Goal: Information Seeking & Learning: Learn about a topic

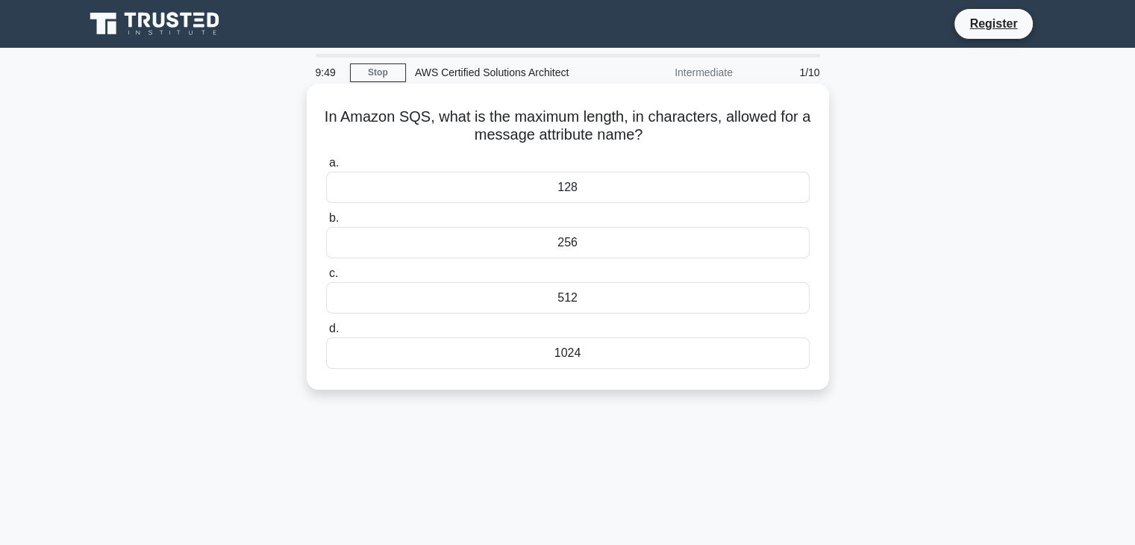
click at [588, 248] on div "256" at bounding box center [568, 242] width 484 height 31
click at [326, 223] on input "b. 256" at bounding box center [326, 218] width 0 height 10
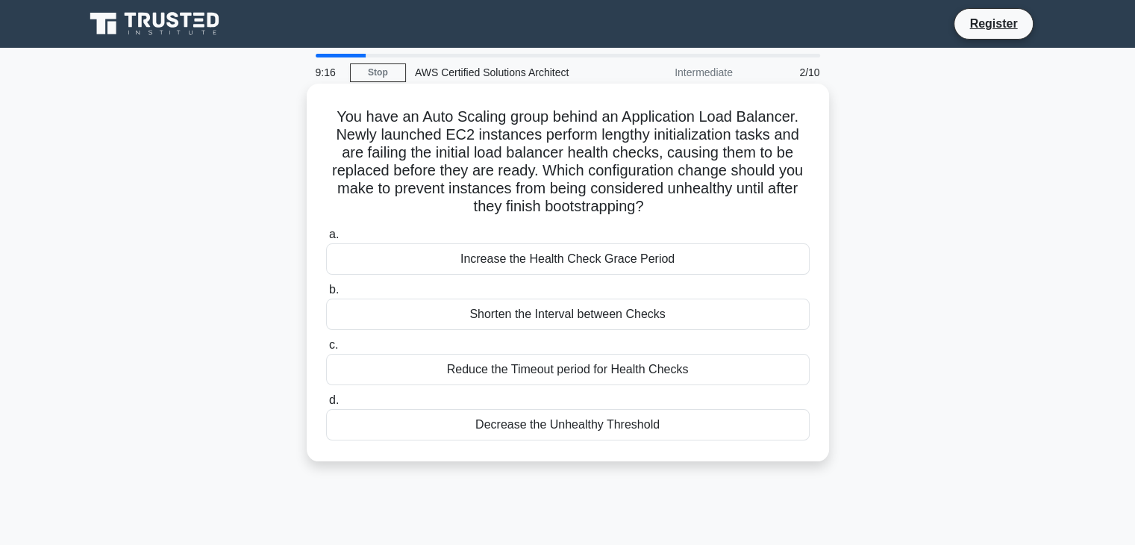
click at [575, 376] on div "Reduce the Timeout period for Health Checks" at bounding box center [568, 369] width 484 height 31
click at [326, 350] on input "c. Reduce the Timeout period for Health Checks" at bounding box center [326, 345] width 0 height 10
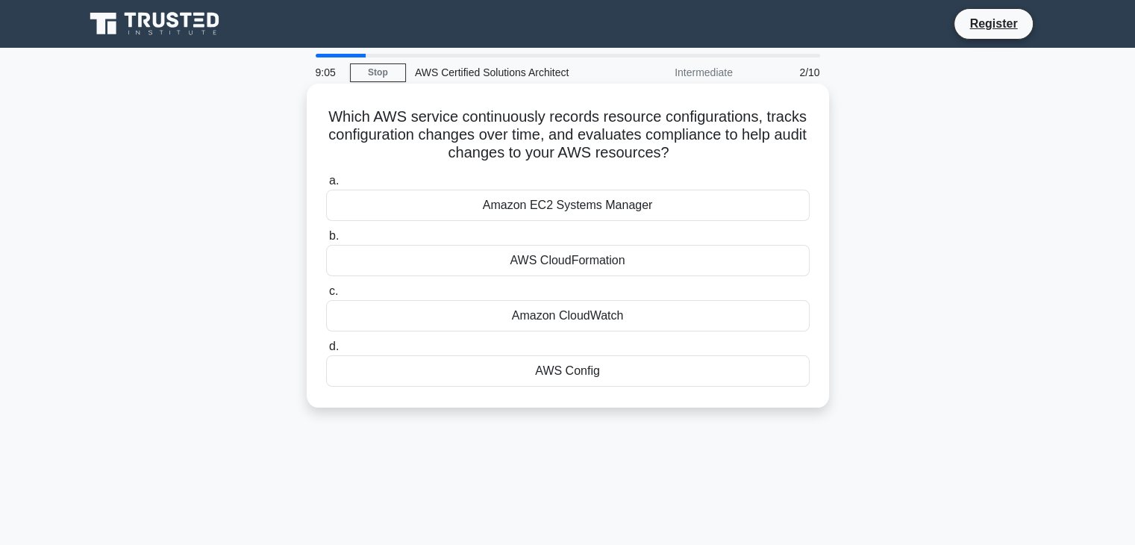
click at [603, 370] on div "AWS Config" at bounding box center [568, 370] width 484 height 31
click at [326, 351] on input "d. AWS Config" at bounding box center [326, 347] width 0 height 10
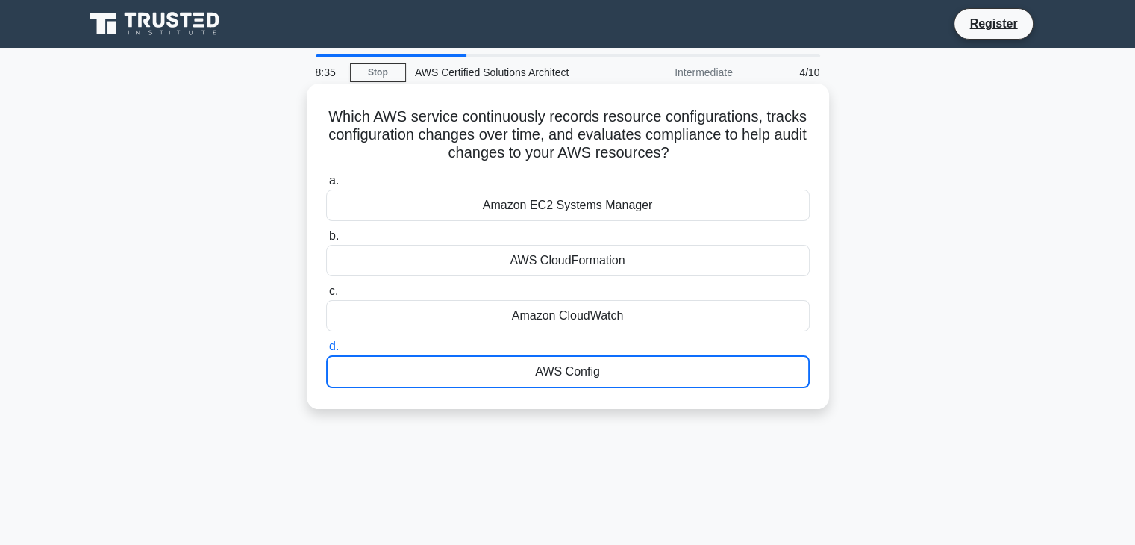
click at [576, 378] on div "AWS Config" at bounding box center [568, 371] width 484 height 33
click at [326, 351] on input "d. AWS Config" at bounding box center [326, 347] width 0 height 10
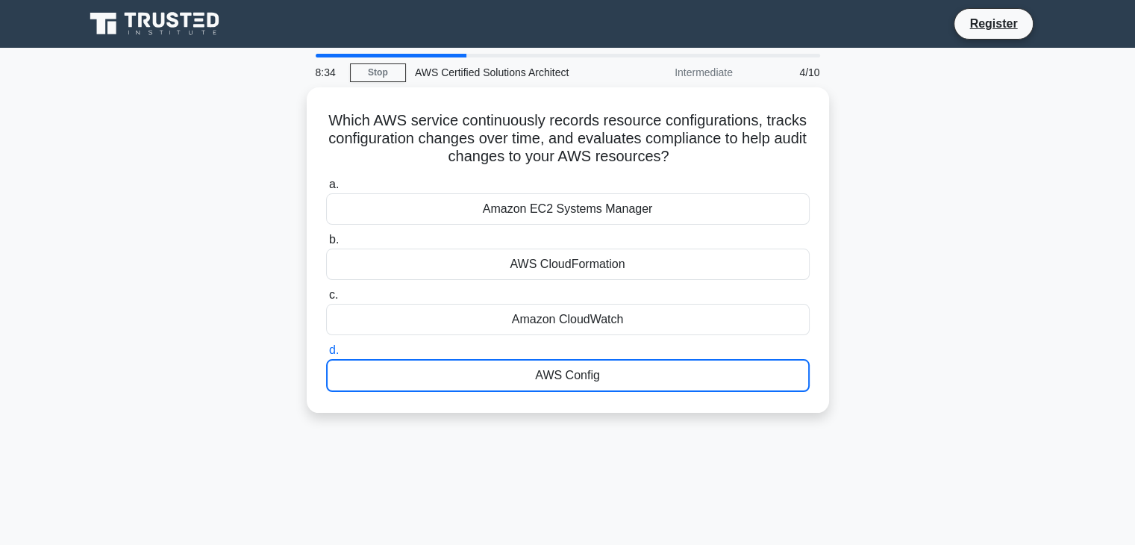
click at [622, 419] on div "Which AWS service continuously records resource configurations, tracks configur…" at bounding box center [567, 258] width 985 height 343
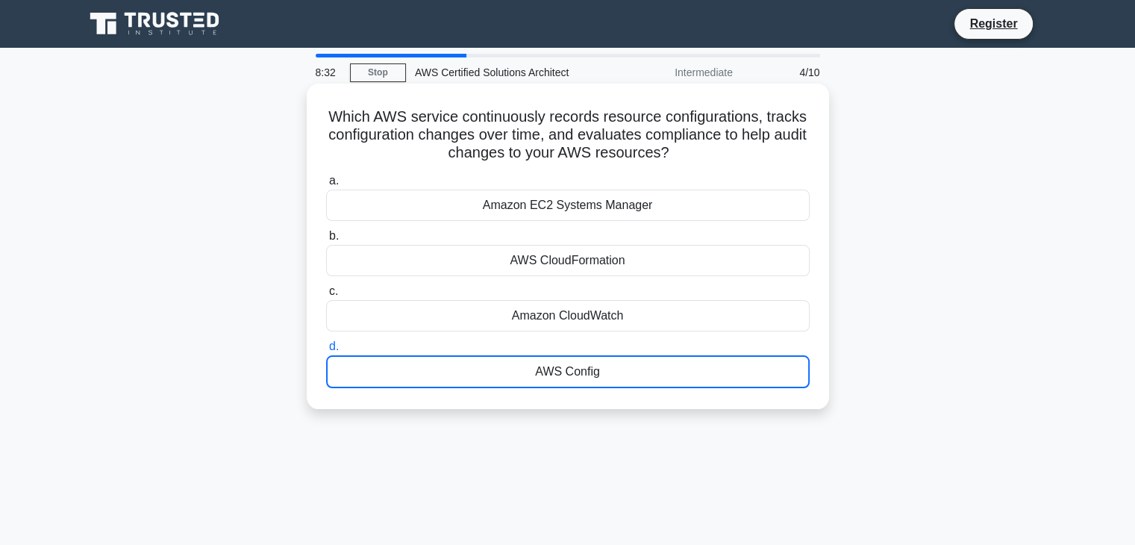
click at [596, 379] on div "AWS Config" at bounding box center [568, 371] width 484 height 33
click at [326, 351] on input "d. AWS Config" at bounding box center [326, 347] width 0 height 10
click at [667, 311] on div "Amazon CloudWatch" at bounding box center [568, 315] width 484 height 31
click at [326, 296] on input "c. Amazon CloudWatch" at bounding box center [326, 292] width 0 height 10
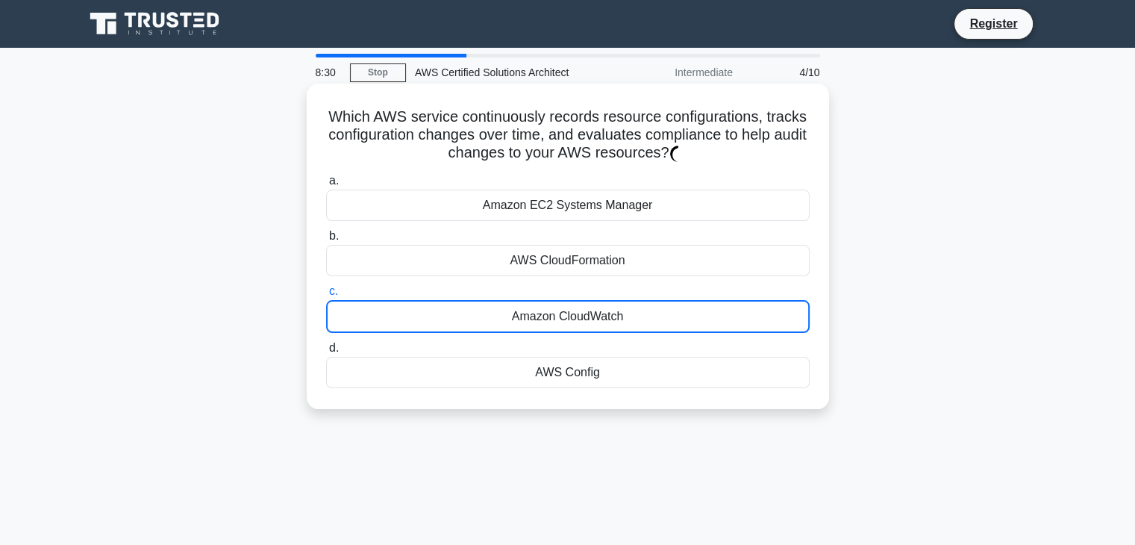
click at [552, 362] on div "AWS Config" at bounding box center [568, 372] width 484 height 31
click at [326, 353] on input "d. AWS Config" at bounding box center [326, 348] width 0 height 10
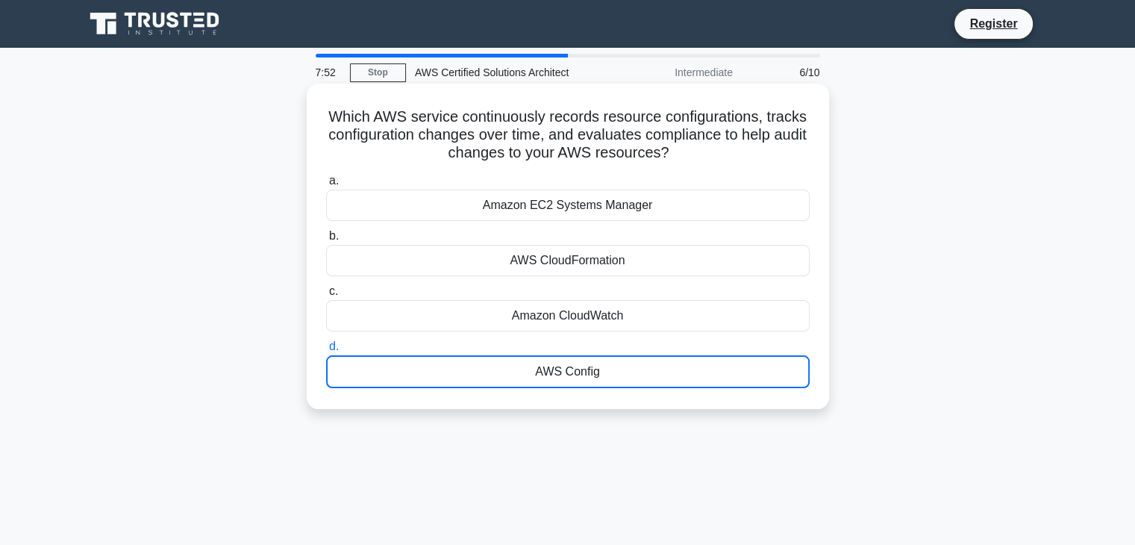
click at [587, 372] on div "AWS Config" at bounding box center [568, 371] width 484 height 33
click at [326, 351] on input "d. AWS Config" at bounding box center [326, 347] width 0 height 10
click at [639, 302] on div "Amazon CloudWatch" at bounding box center [568, 315] width 484 height 31
click at [326, 296] on input "c. Amazon CloudWatch" at bounding box center [326, 292] width 0 height 10
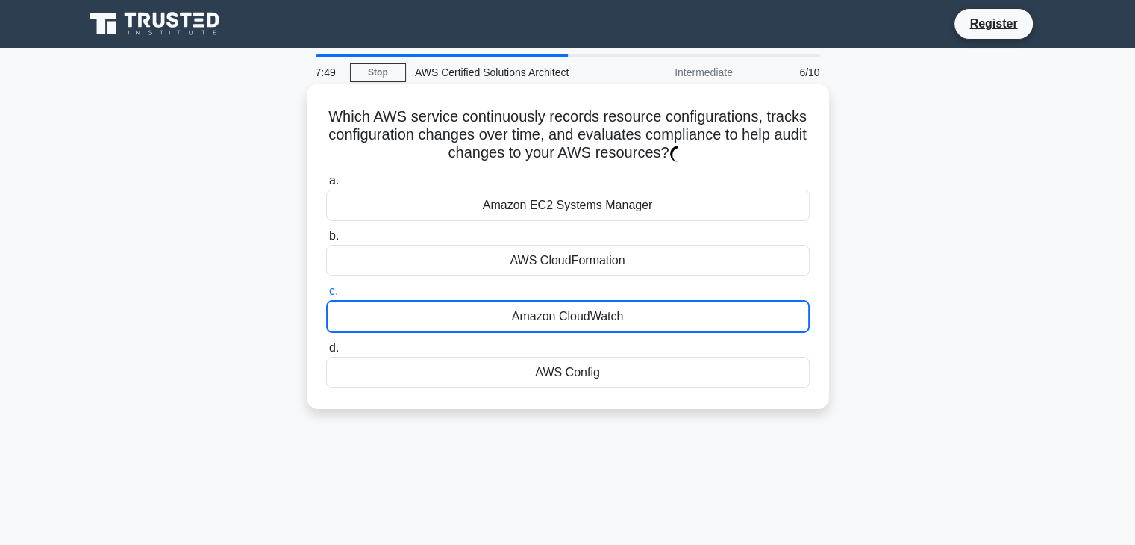
click at [579, 366] on div "AWS Config" at bounding box center [568, 372] width 484 height 31
click at [326, 353] on input "d. AWS Config" at bounding box center [326, 348] width 0 height 10
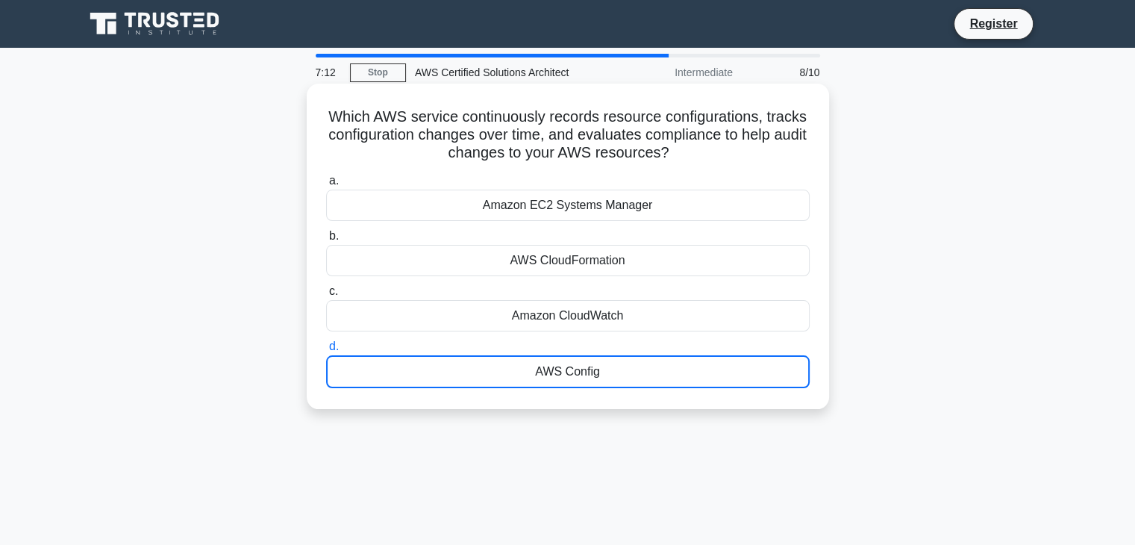
click at [574, 366] on div "AWS Config" at bounding box center [568, 371] width 484 height 33
click at [326, 351] on input "d. AWS Config" at bounding box center [326, 347] width 0 height 10
click at [606, 362] on div "AWS Config" at bounding box center [568, 371] width 484 height 33
click at [326, 351] on input "d. AWS Config" at bounding box center [326, 347] width 0 height 10
click at [605, 309] on div "Amazon CloudWatch" at bounding box center [568, 315] width 484 height 31
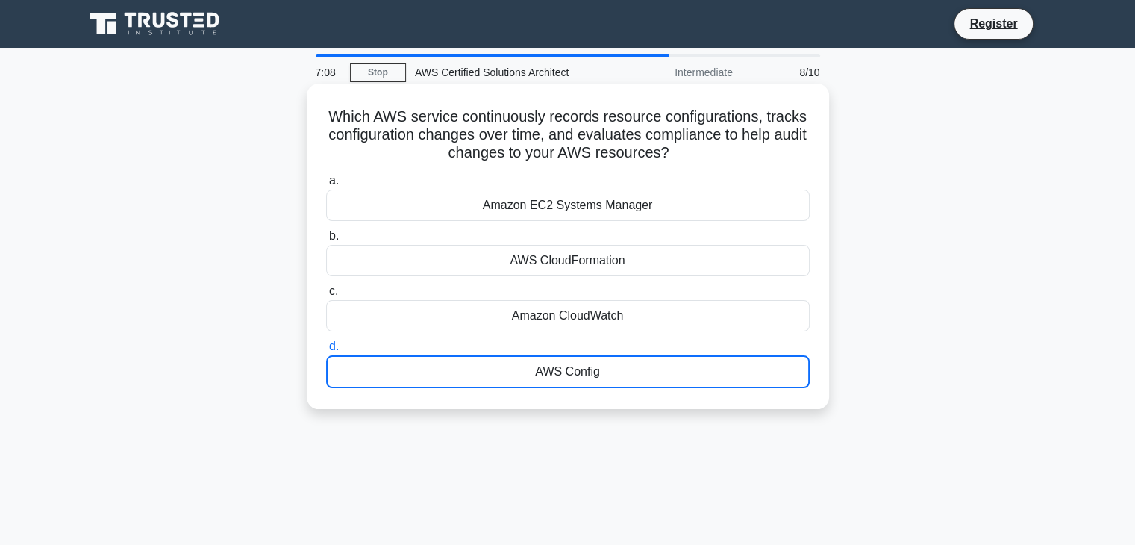
click at [326, 296] on input "c. Amazon CloudWatch" at bounding box center [326, 292] width 0 height 10
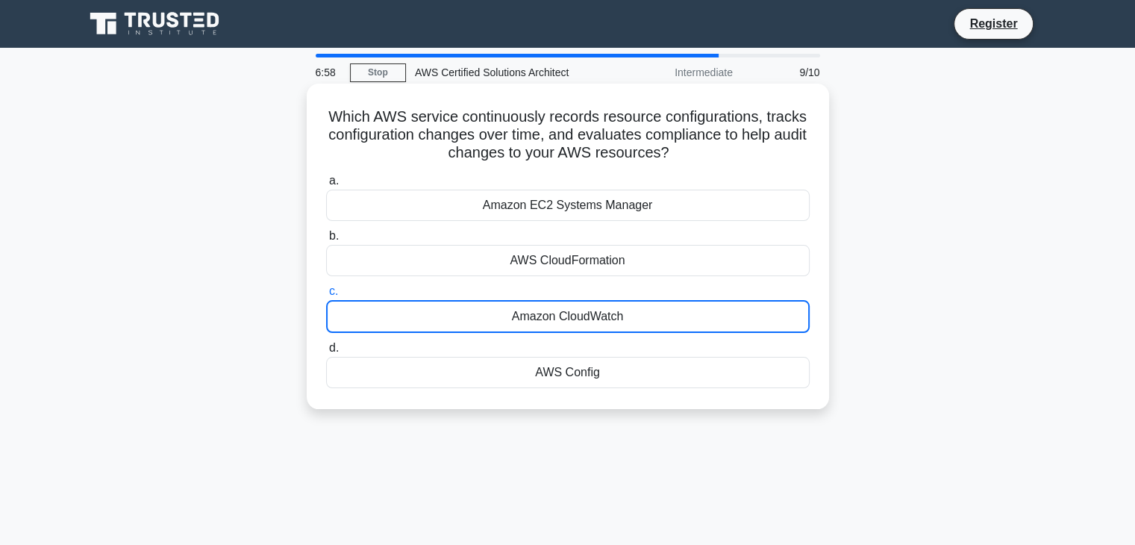
click at [613, 276] on div "AWS CloudFormation" at bounding box center [568, 260] width 484 height 31
click at [326, 241] on input "b. AWS CloudFormation" at bounding box center [326, 236] width 0 height 10
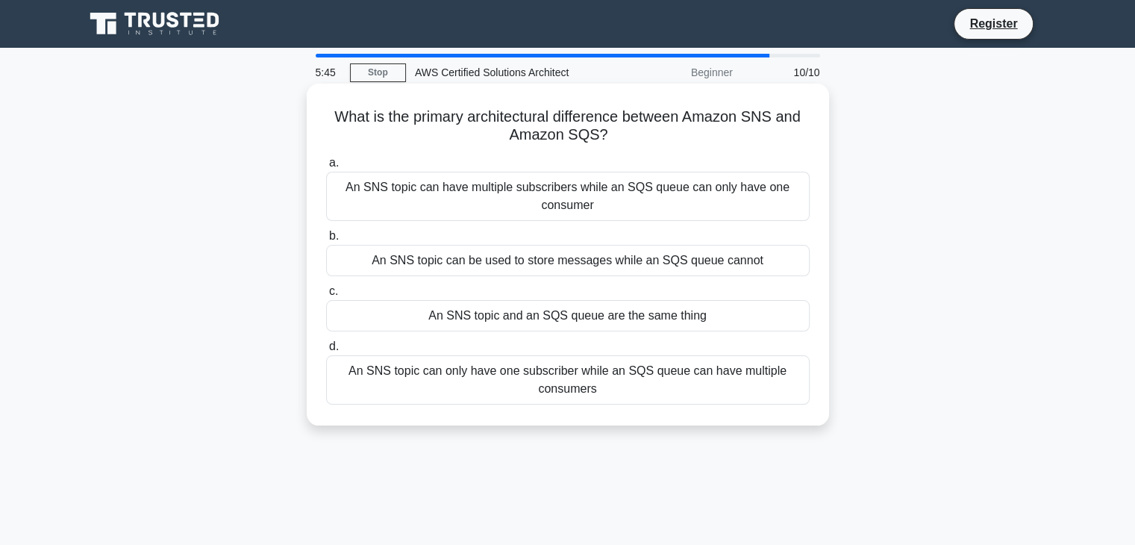
click at [597, 191] on div "An SNS topic can have multiple subscribers while an SQS queue can only have one…" at bounding box center [568, 196] width 484 height 49
click at [326, 168] on input "a. An SNS topic can have multiple subscribers while an SQS queue can only have …" at bounding box center [326, 163] width 0 height 10
